Goal: Transaction & Acquisition: Purchase product/service

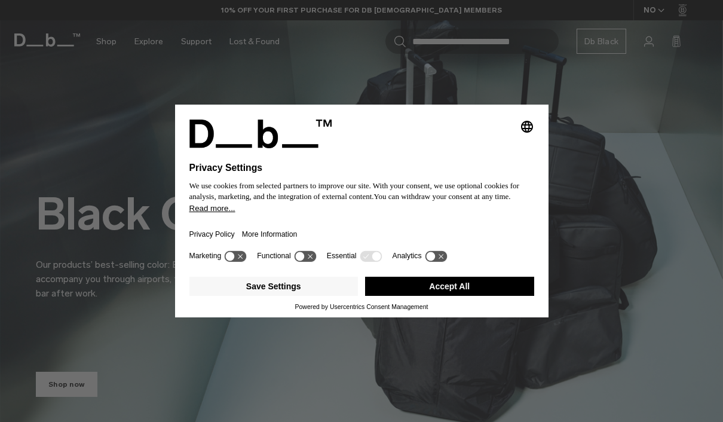
click at [467, 281] on button "Accept All" at bounding box center [449, 286] width 169 height 19
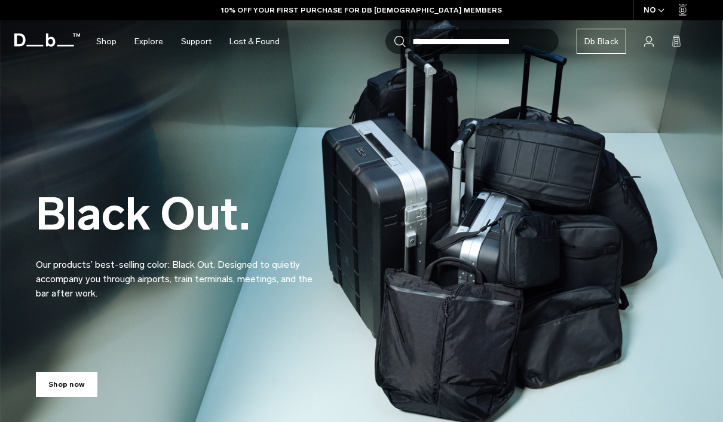
click at [464, 286] on div "Black Out. Our products’ best-selling color: Black Out. Designed to quietly acc…" at bounding box center [362, 216] width 652 height 240
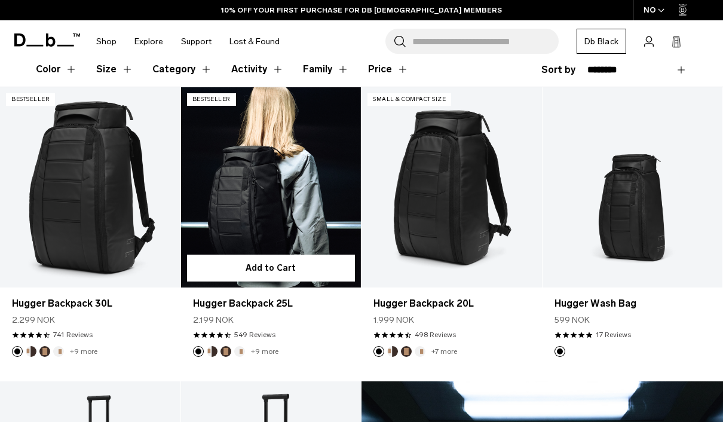
scroll to position [185, 0]
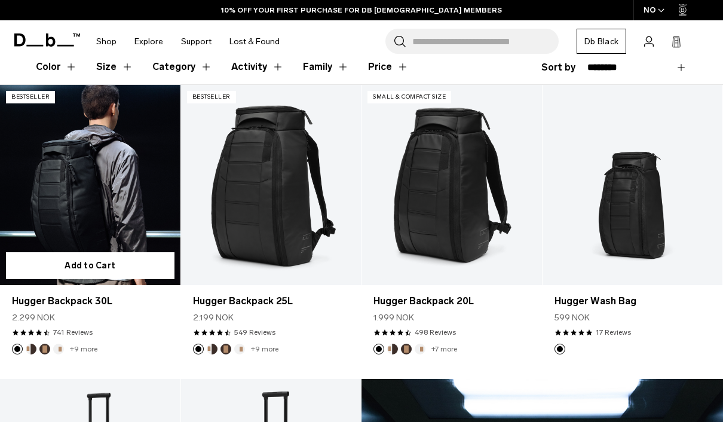
click at [51, 181] on link "Hugger Backpack 30L" at bounding box center [90, 185] width 181 height 200
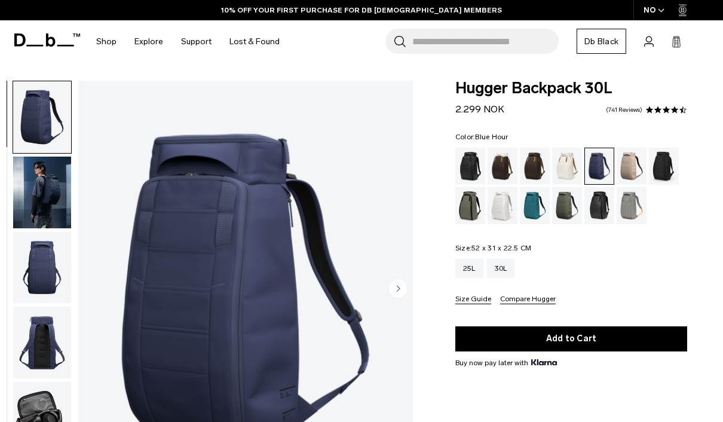
scroll to position [39, 0]
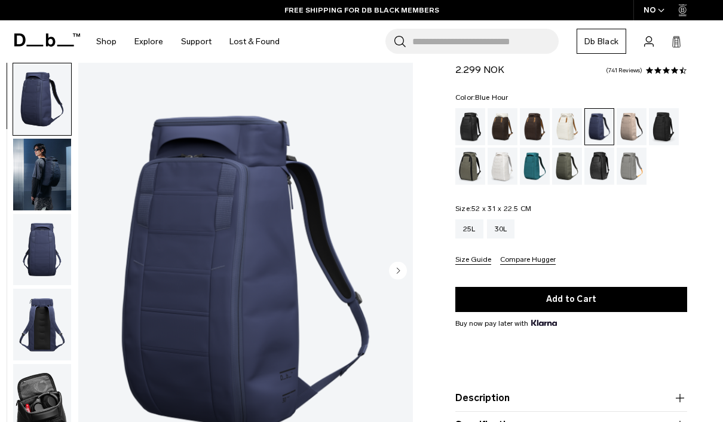
click at [476, 130] on html "Skip to content BUY NOW, PAY LATER WITH KLARNA 10% OFF YOUR FIRST PURCHASE FOR …" at bounding box center [361, 172] width 723 height 422
click at [476, 130] on div "Black Out" at bounding box center [471, 126] width 30 height 37
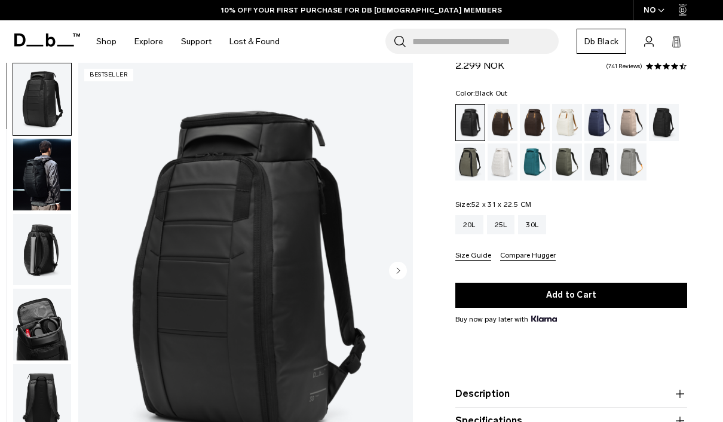
scroll to position [44, 0]
